Goal: Transaction & Acquisition: Purchase product/service

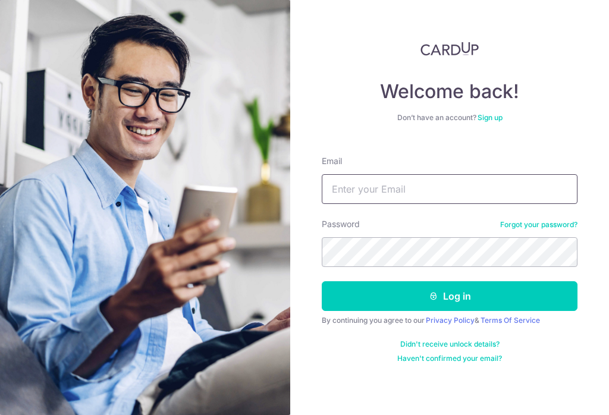
click at [412, 199] on input "Email" at bounding box center [450, 189] width 256 height 30
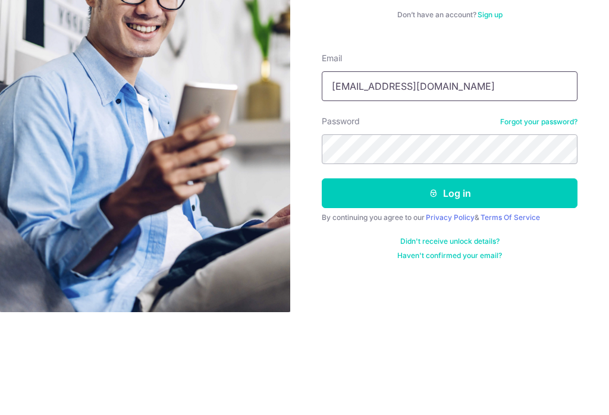
type input "Overrun85@gmail.com"
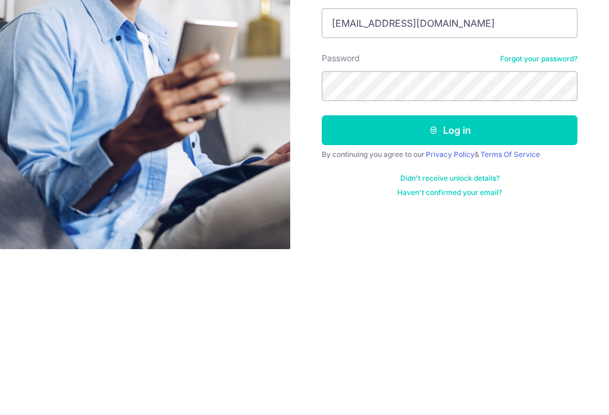
click at [420, 281] on button "Log in" at bounding box center [450, 296] width 256 height 30
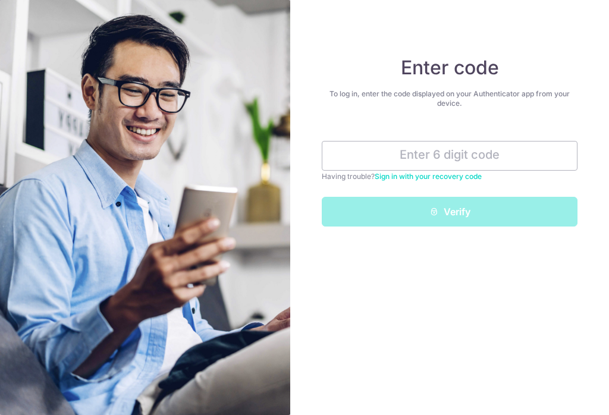
click at [424, 159] on input "text" at bounding box center [450, 156] width 256 height 30
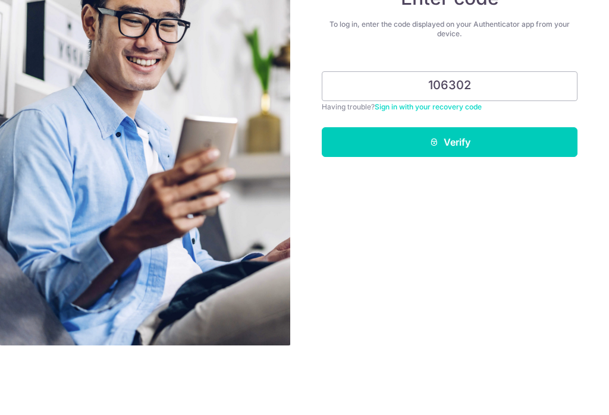
type input "106302"
click at [484, 197] on button "Verify" at bounding box center [450, 212] width 256 height 30
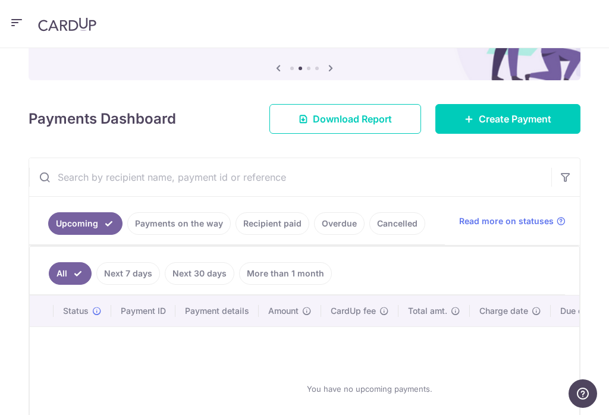
scroll to position [123, 0]
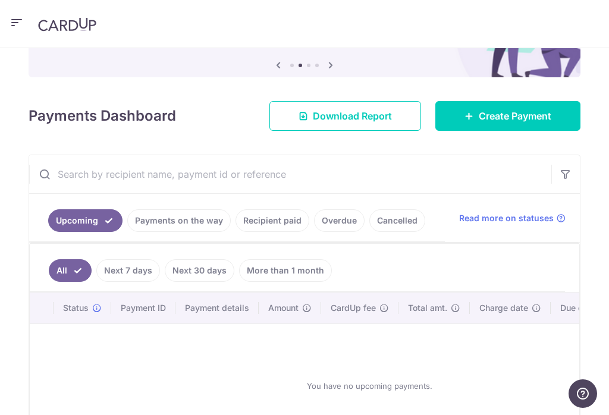
click at [271, 223] on link "Recipient paid" at bounding box center [273, 220] width 74 height 23
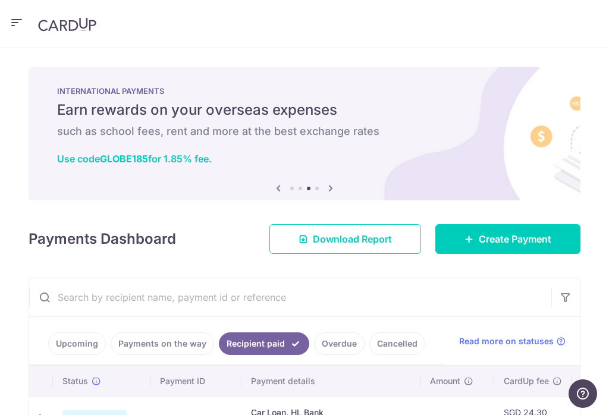
scroll to position [0, 0]
click at [521, 237] on span "Create Payment" at bounding box center [515, 239] width 73 height 14
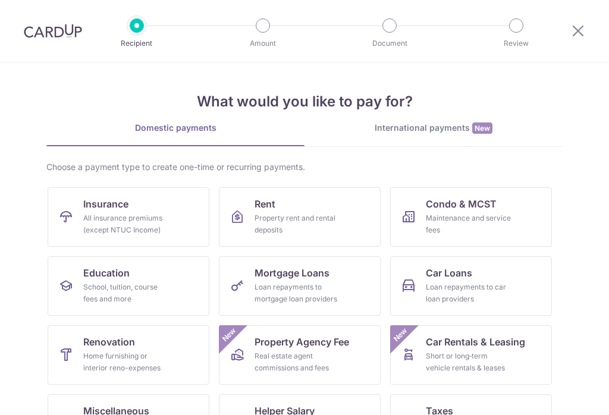
click at [141, 207] on link "Insurance All insurance premiums (except NTUC Income)" at bounding box center [129, 216] width 162 height 59
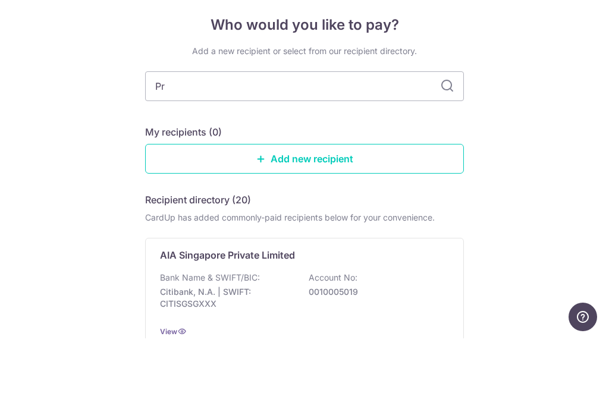
type input "Pru"
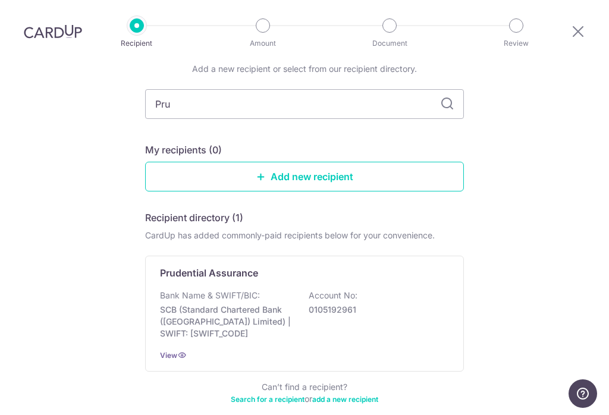
scroll to position [59, 0]
click at [353, 289] on p "Account No:" at bounding box center [333, 295] width 49 height 12
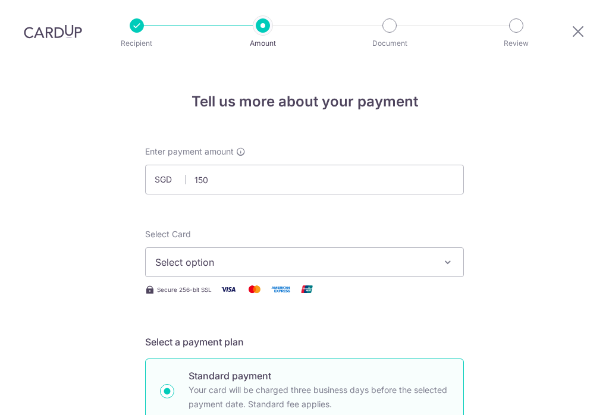
type input "150.00"
click at [433, 248] on button "Select option" at bounding box center [304, 263] width 319 height 30
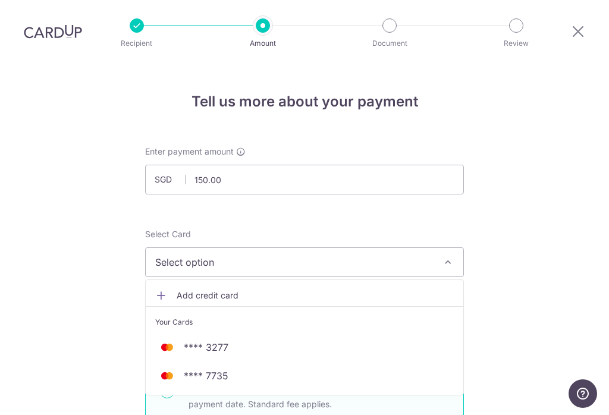
click at [312, 369] on span "**** 7735" at bounding box center [304, 376] width 299 height 14
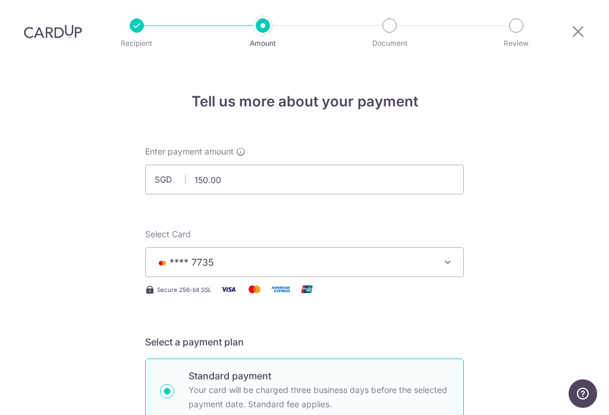
scroll to position [441, 0]
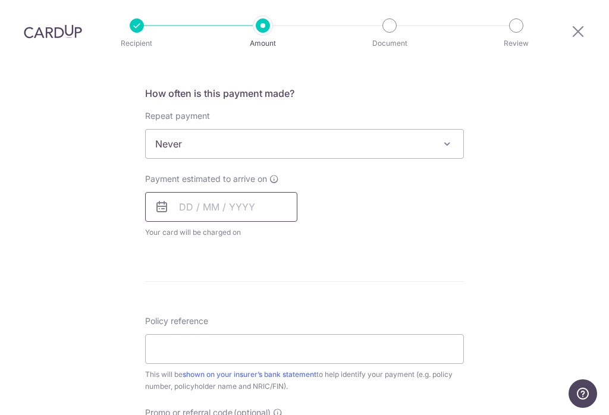
click at [214, 192] on input "text" at bounding box center [221, 207] width 152 height 30
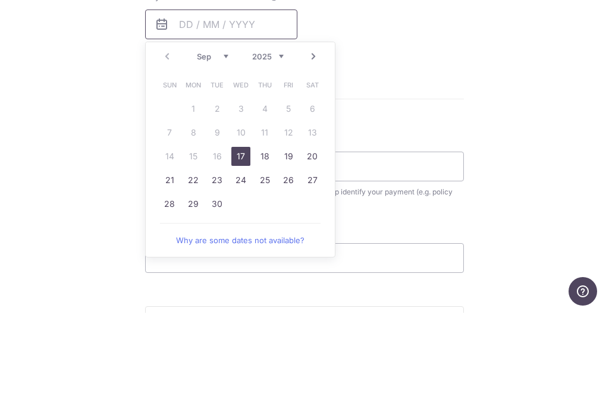
scroll to position [526, 0]
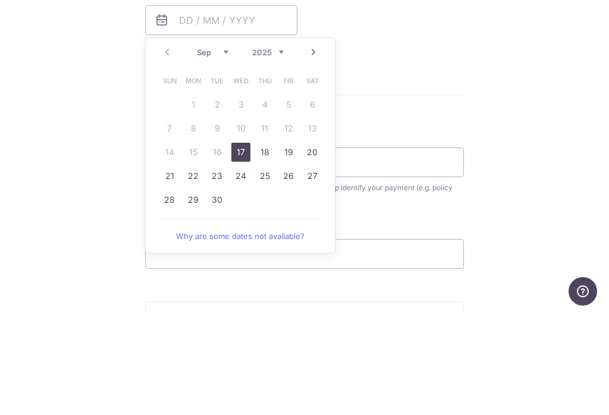
click at [234, 245] on link "17" at bounding box center [240, 254] width 19 height 19
type input "[DATE]"
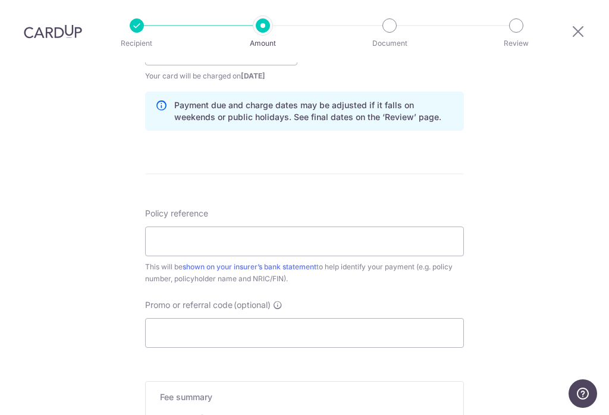
scroll to position [609, 0]
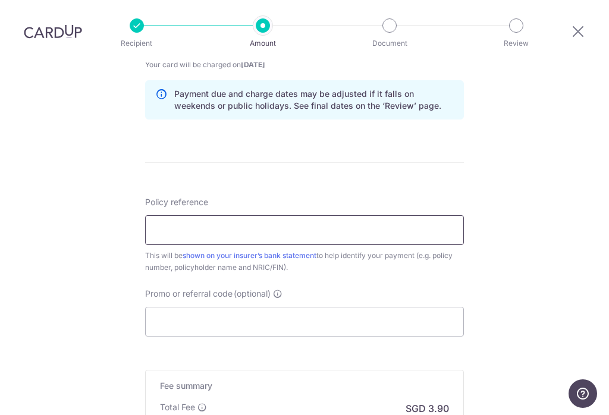
click at [356, 215] on input "Policy reference" at bounding box center [304, 230] width 319 height 30
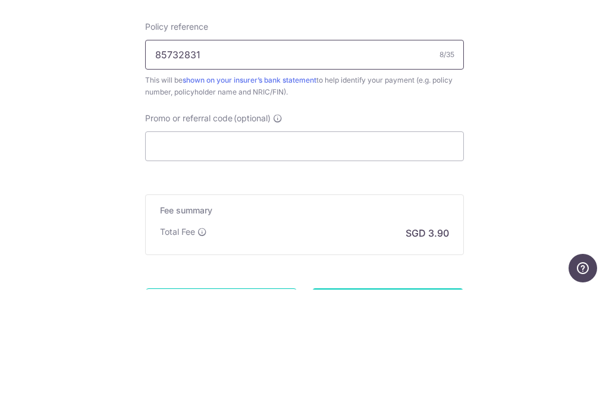
scroll to position [666, 0]
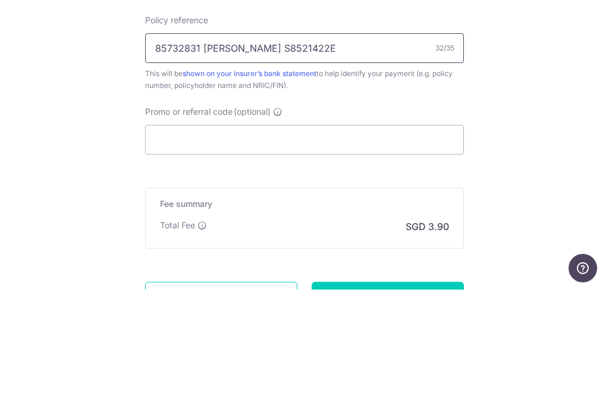
type input "85732831 Kenneth ngian S8521422E"
click at [291, 250] on input "Promo or referral code (optional)" at bounding box center [304, 265] width 319 height 30
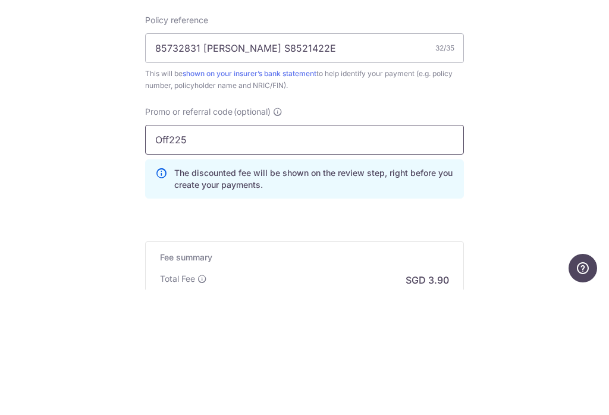
type input "Off225"
type input "Create Schedule"
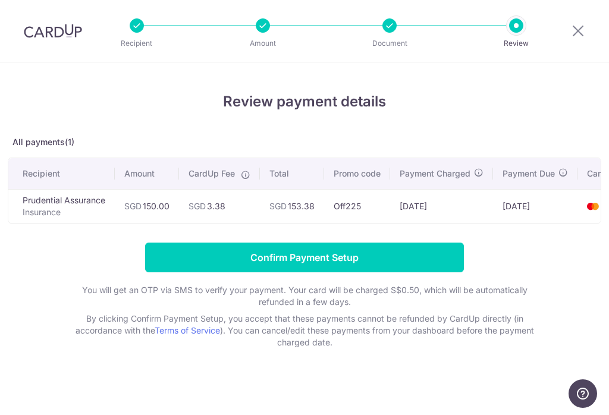
click at [410, 256] on input "Confirm Payment Setup" at bounding box center [304, 258] width 319 height 30
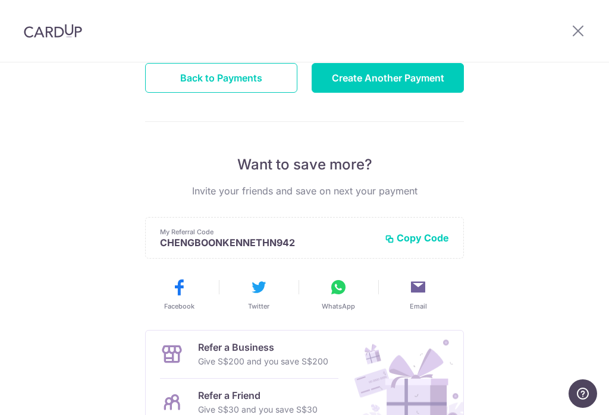
scroll to position [173, 0]
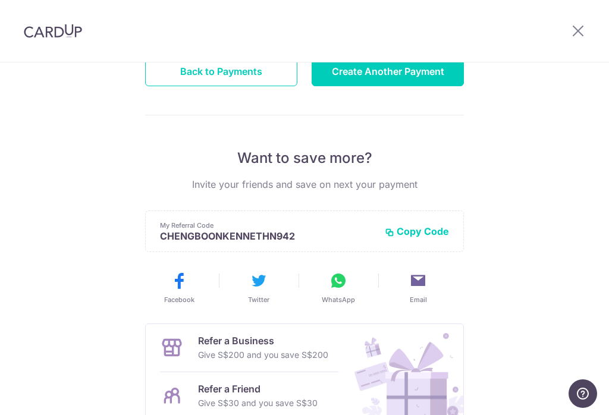
click at [248, 80] on button "Back to Payments" at bounding box center [221, 72] width 152 height 30
